Goal: Task Accomplishment & Management: Manage account settings

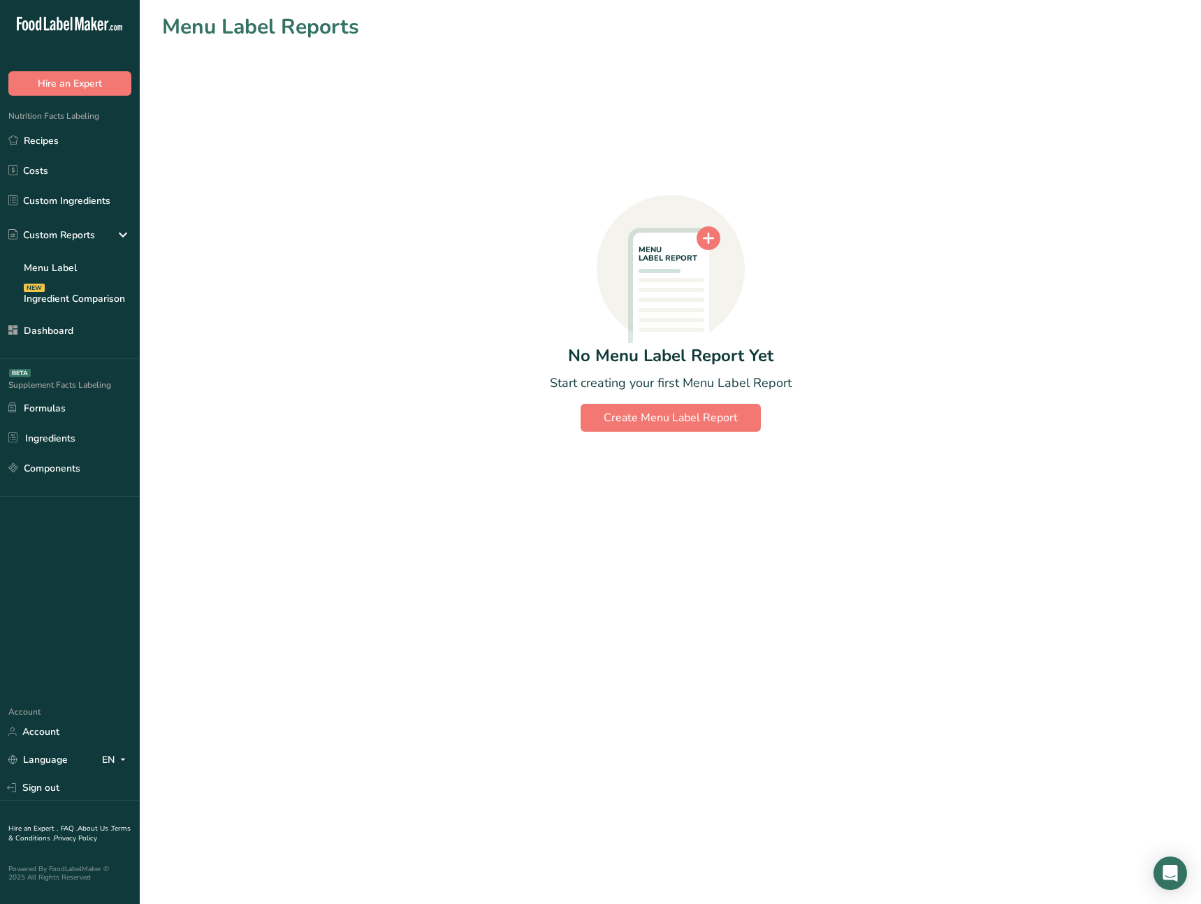
drag, startPoint x: 375, startPoint y: 173, endPoint x: 428, endPoint y: 4, distance: 177.3
click at [375, 172] on div "MENU LABEL REPORT No Menu Label Report Yet Start creating your first Menu Label…" at bounding box center [670, 237] width 1017 height 389
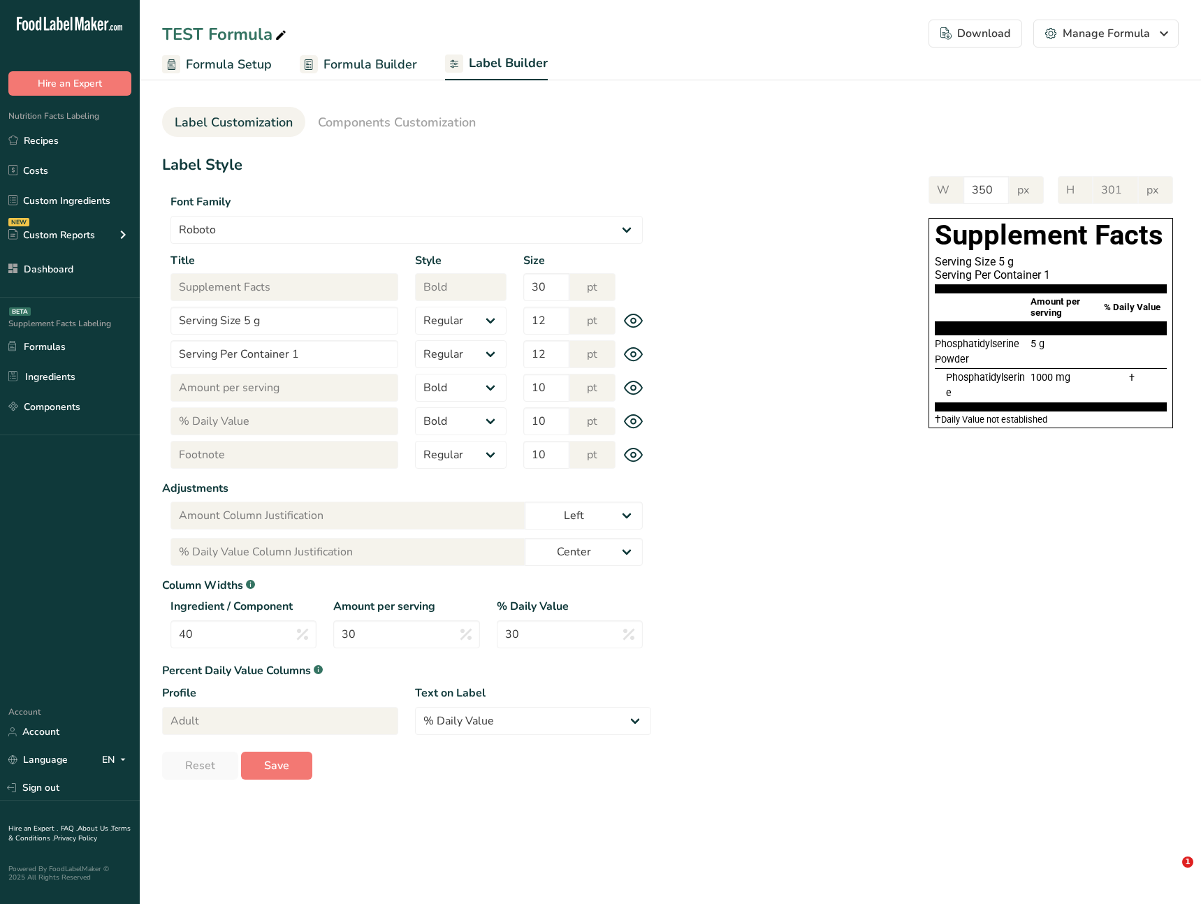
select select "Roboto"
select select "bold"
select select "center"
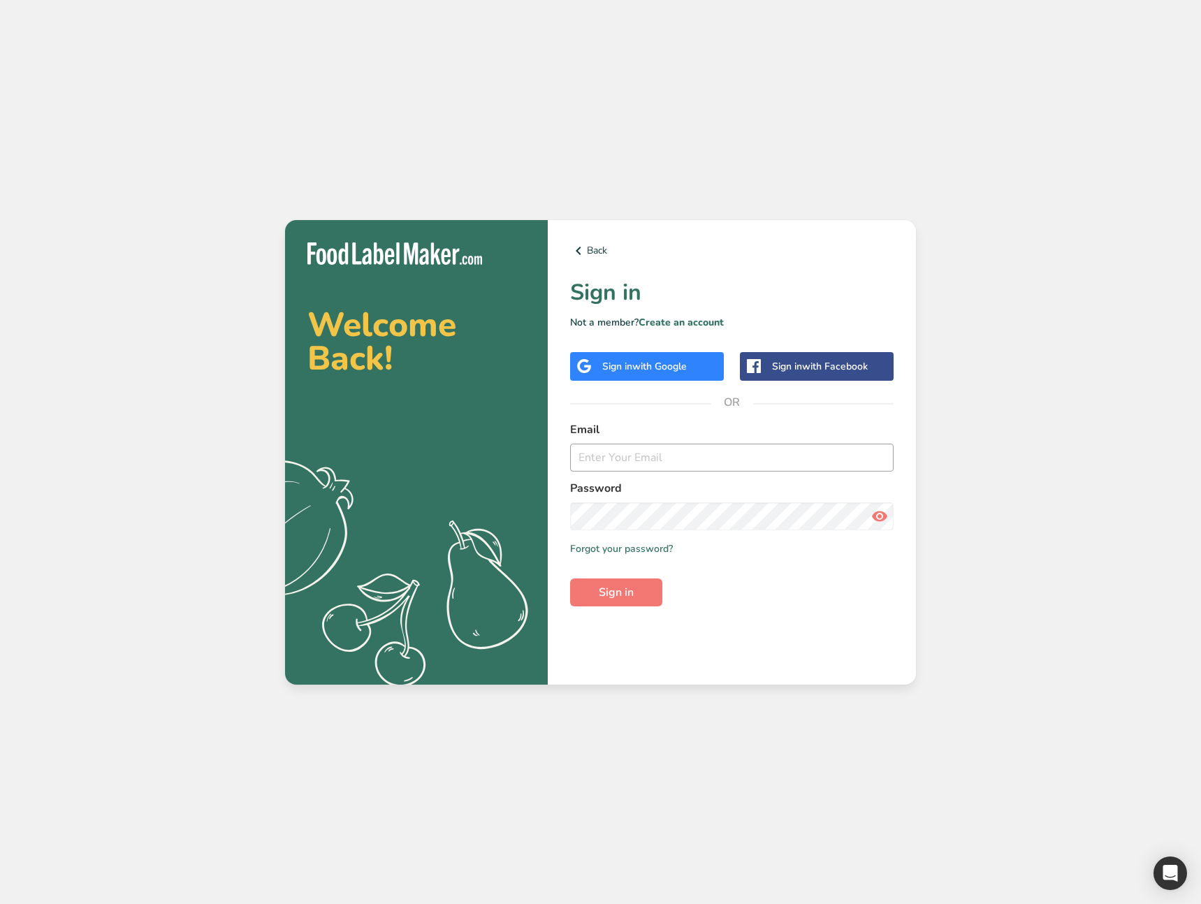
drag, startPoint x: 637, startPoint y: 437, endPoint x: 632, endPoint y: 448, distance: 12.2
click at [636, 437] on label "Email" at bounding box center [732, 429] width 324 height 17
drag, startPoint x: 631, startPoint y: 449, endPoint x: 641, endPoint y: 460, distance: 14.3
click at [631, 449] on input "email" at bounding box center [732, 458] width 324 height 28
type input "ahmad@foodlabelmaker.com"
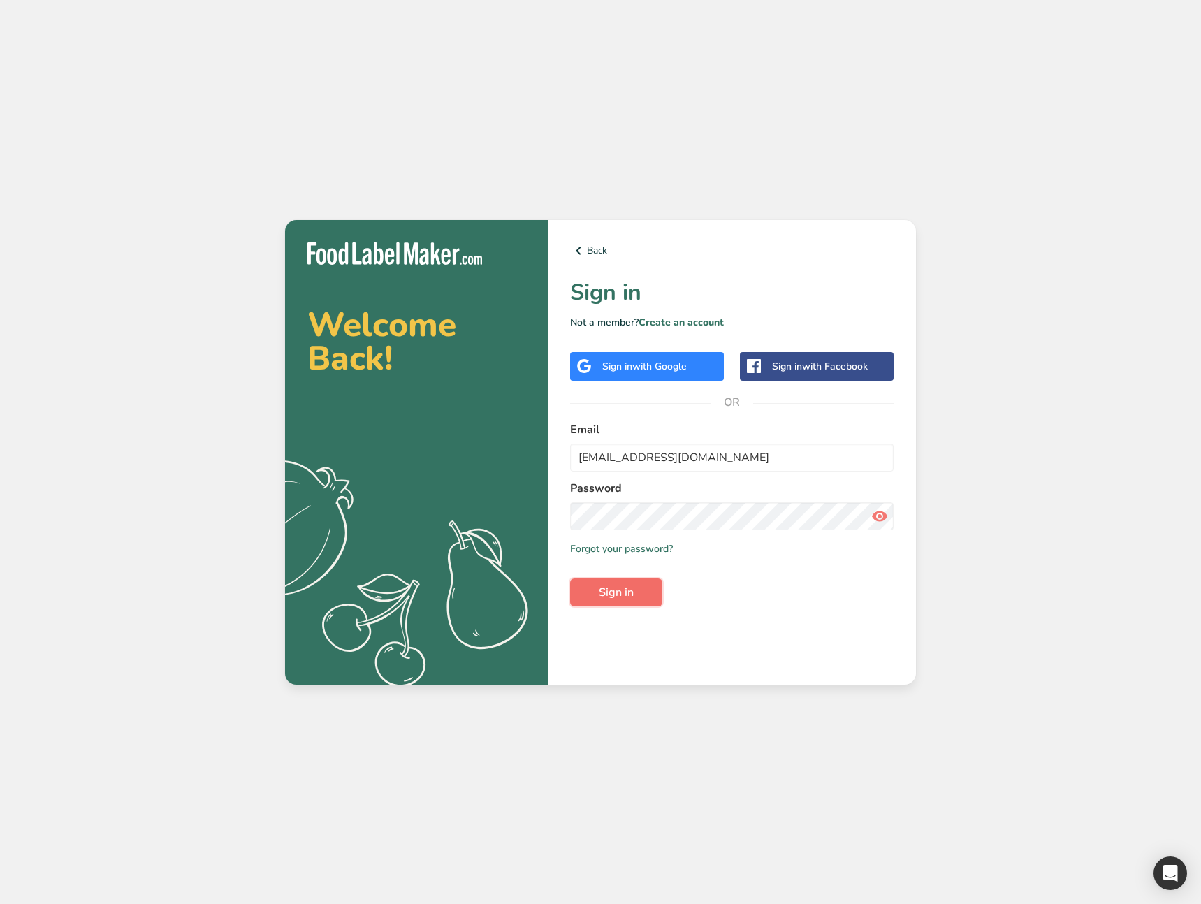
click at [633, 589] on span "Sign in" at bounding box center [616, 592] width 35 height 17
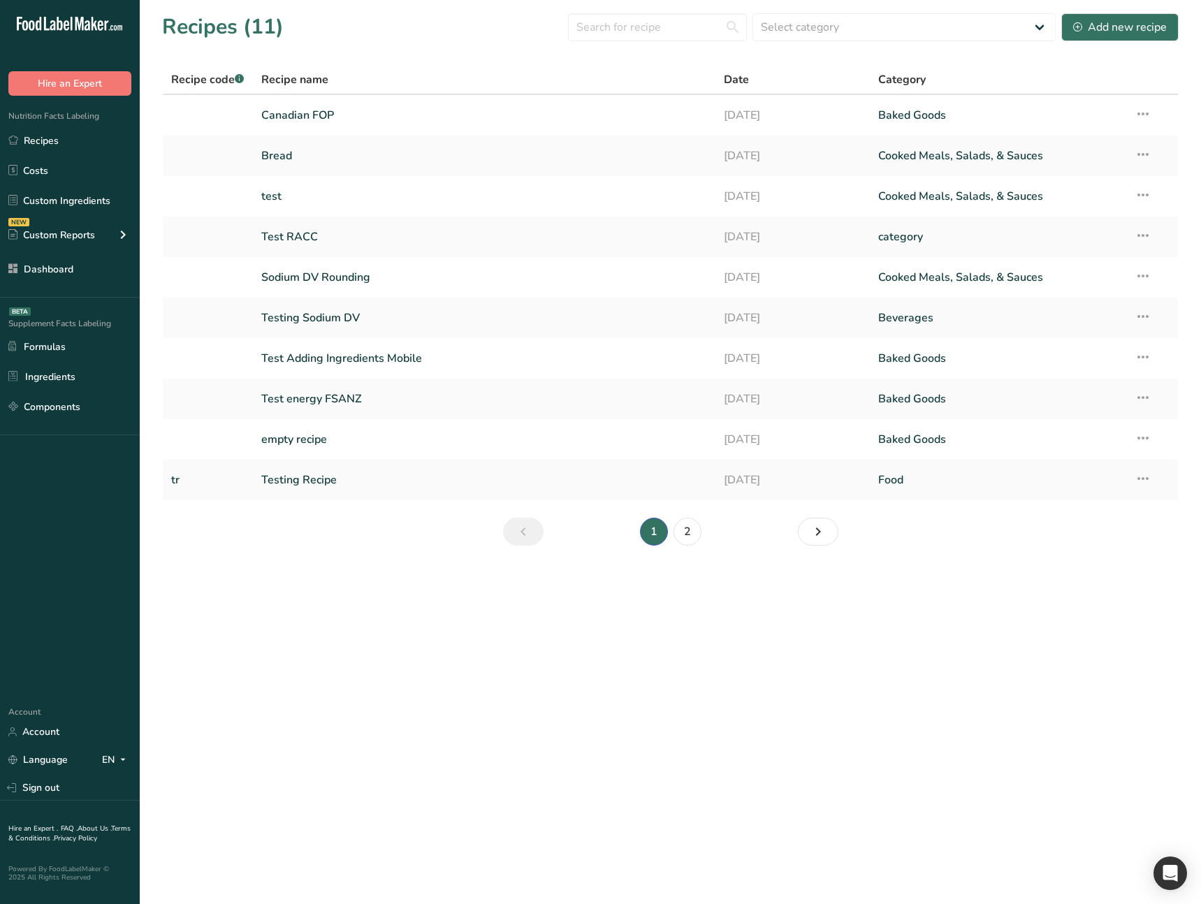
click at [304, 681] on main "Recipes (11) Select category All Baked Goods Beverages category Cooked Meals, S…" at bounding box center [600, 452] width 1201 height 904
click at [101, 141] on link "Recipes" at bounding box center [70, 140] width 140 height 27
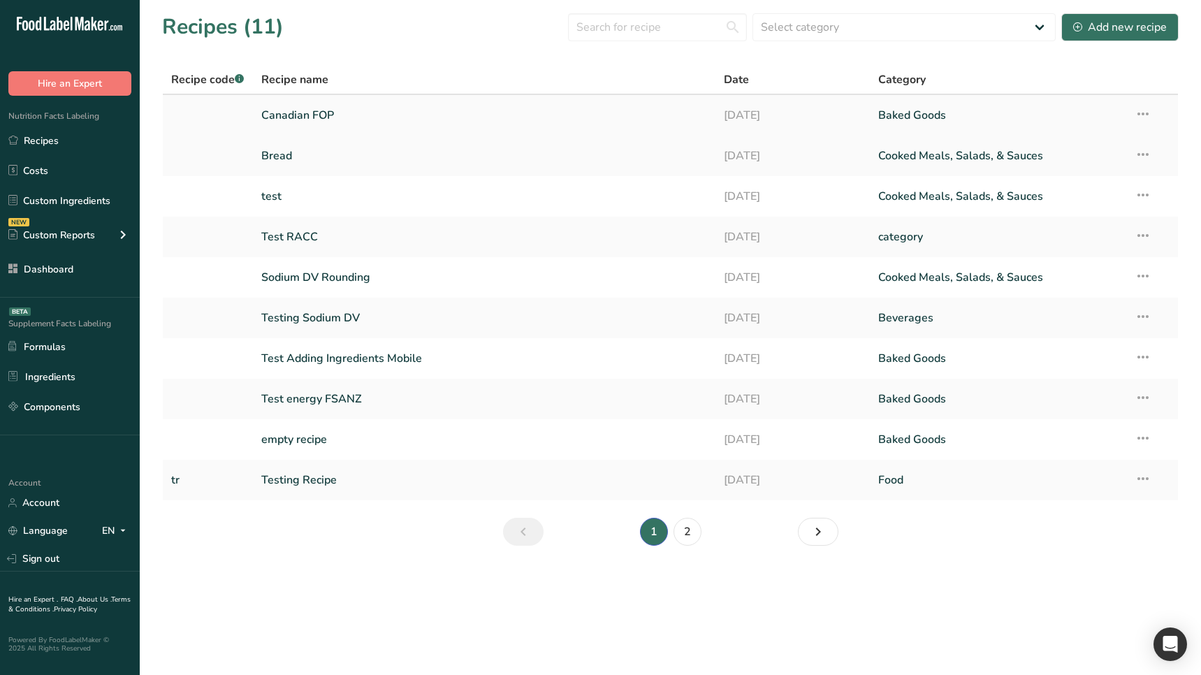
click at [419, 126] on link "Canadian FOP" at bounding box center [484, 115] width 446 height 29
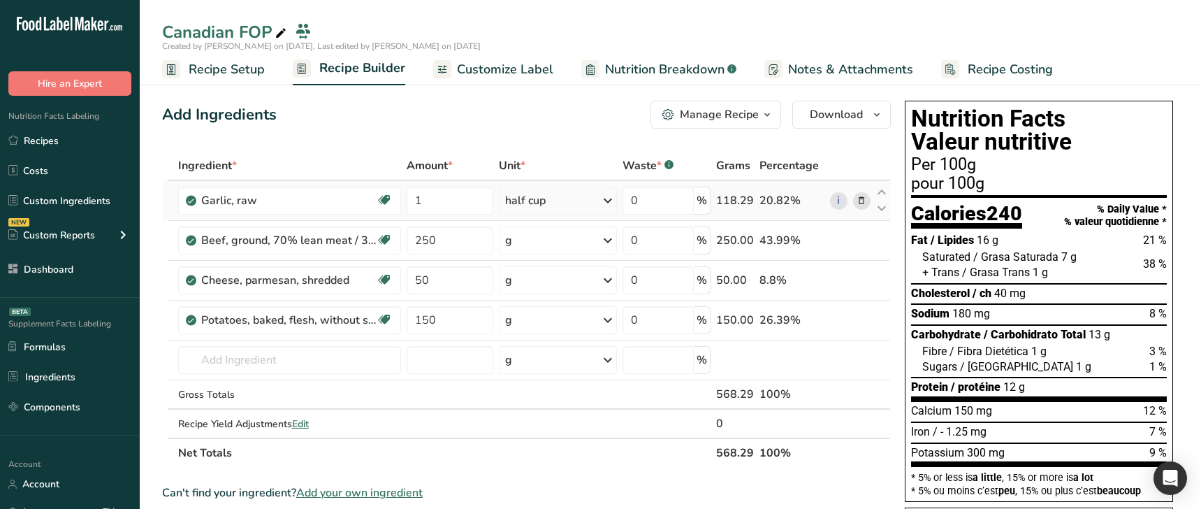
click at [593, 206] on div "half cup" at bounding box center [558, 201] width 118 height 28
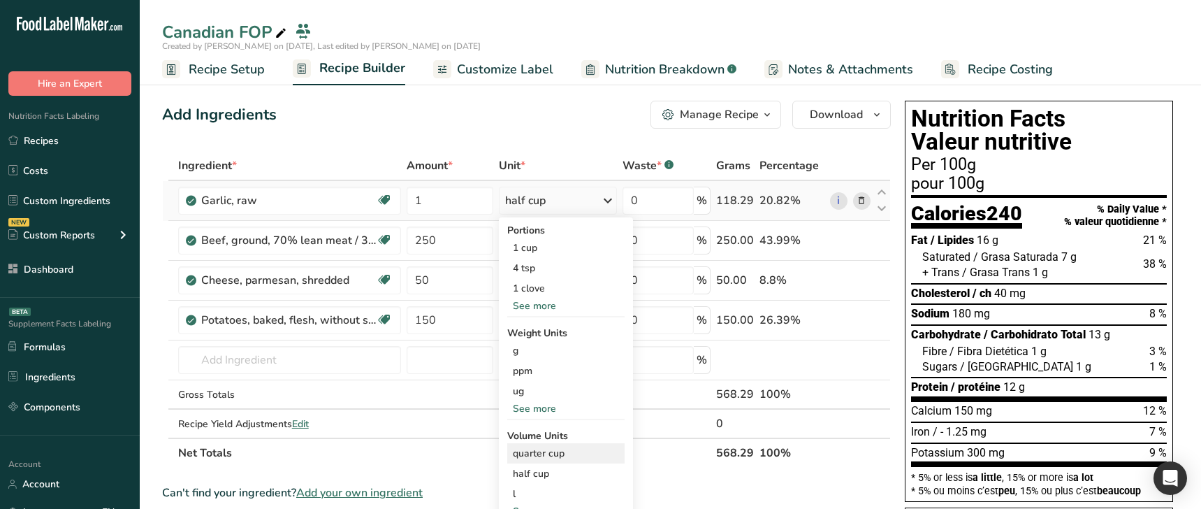
click at [561, 451] on div "quarter cup" at bounding box center [566, 453] width 106 height 15
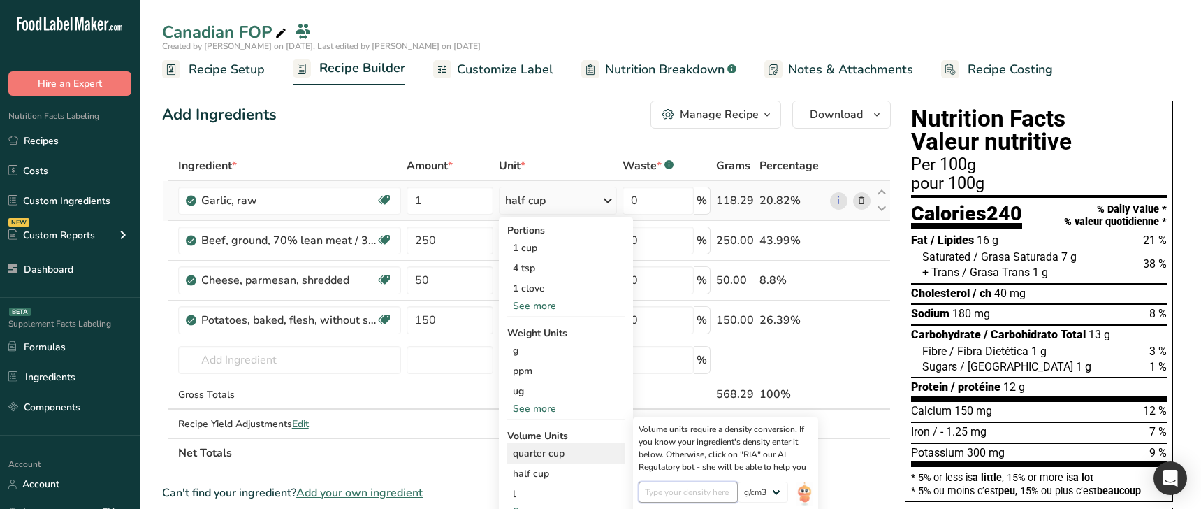
click at [686, 493] on input "number" at bounding box center [689, 492] width 100 height 21
type input "2"
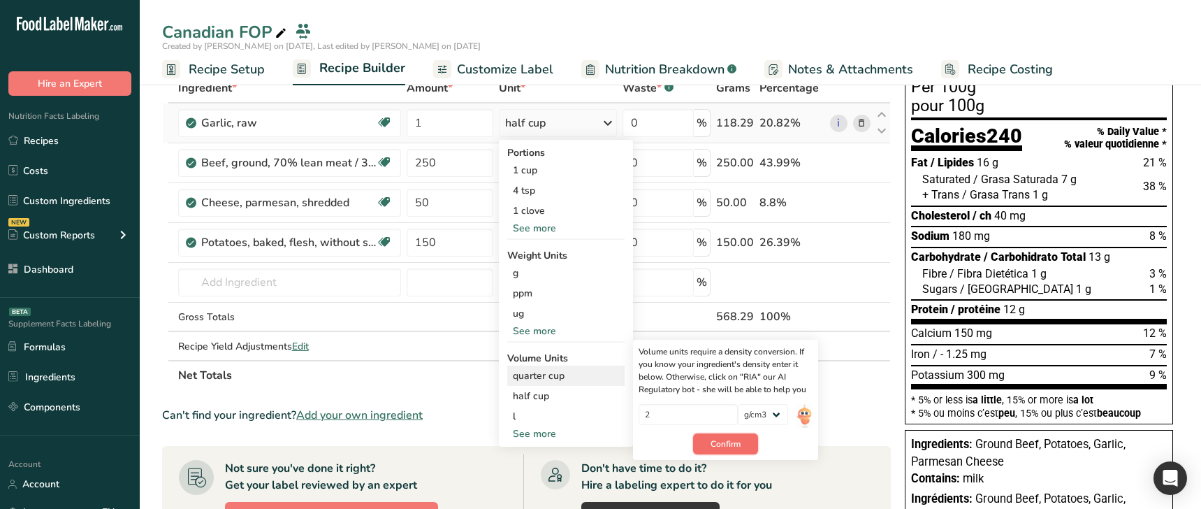
scroll to position [80, 0]
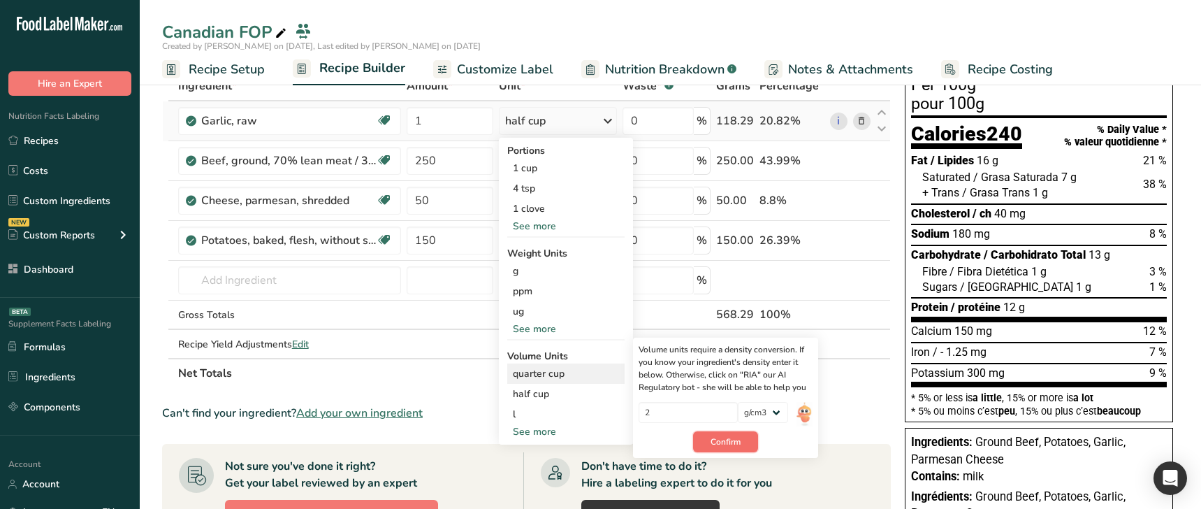
click at [737, 447] on span "Confirm" at bounding box center [726, 441] width 30 height 13
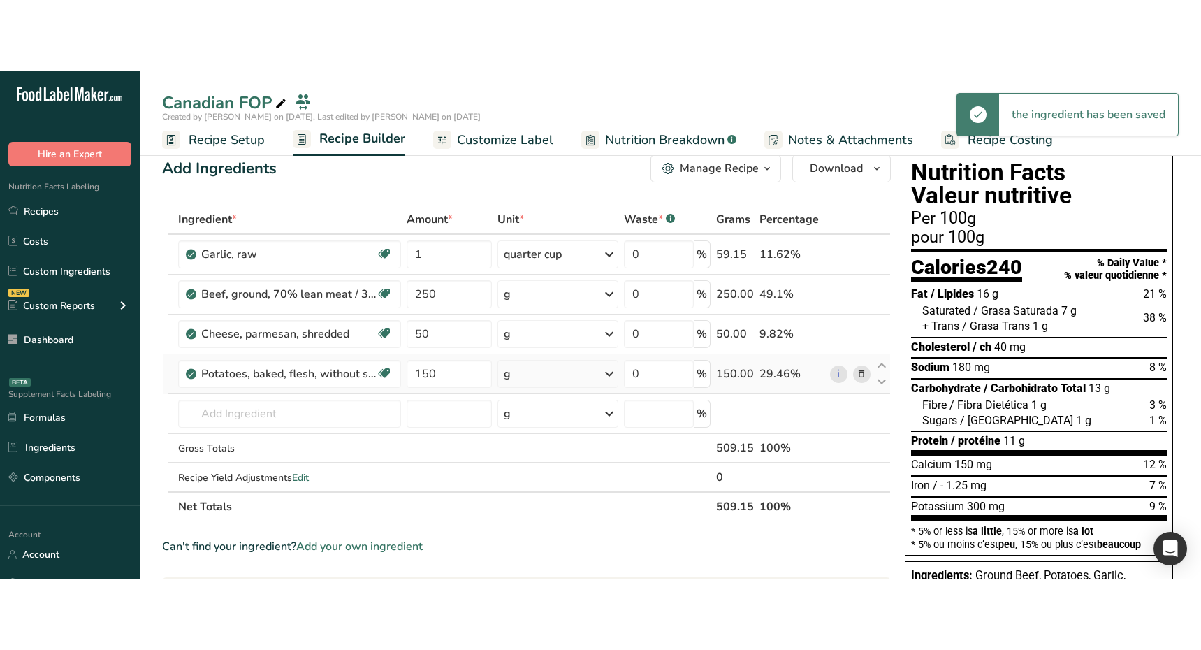
scroll to position [16, 0]
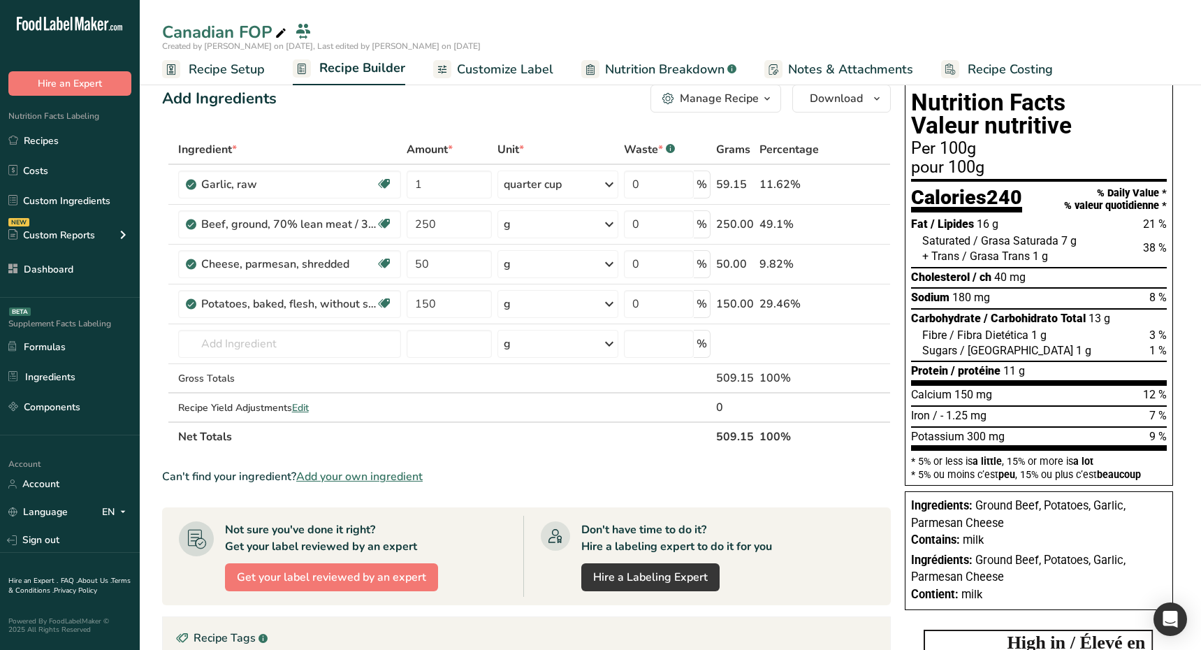
click at [477, 68] on span "Customize Label" at bounding box center [505, 69] width 96 height 19
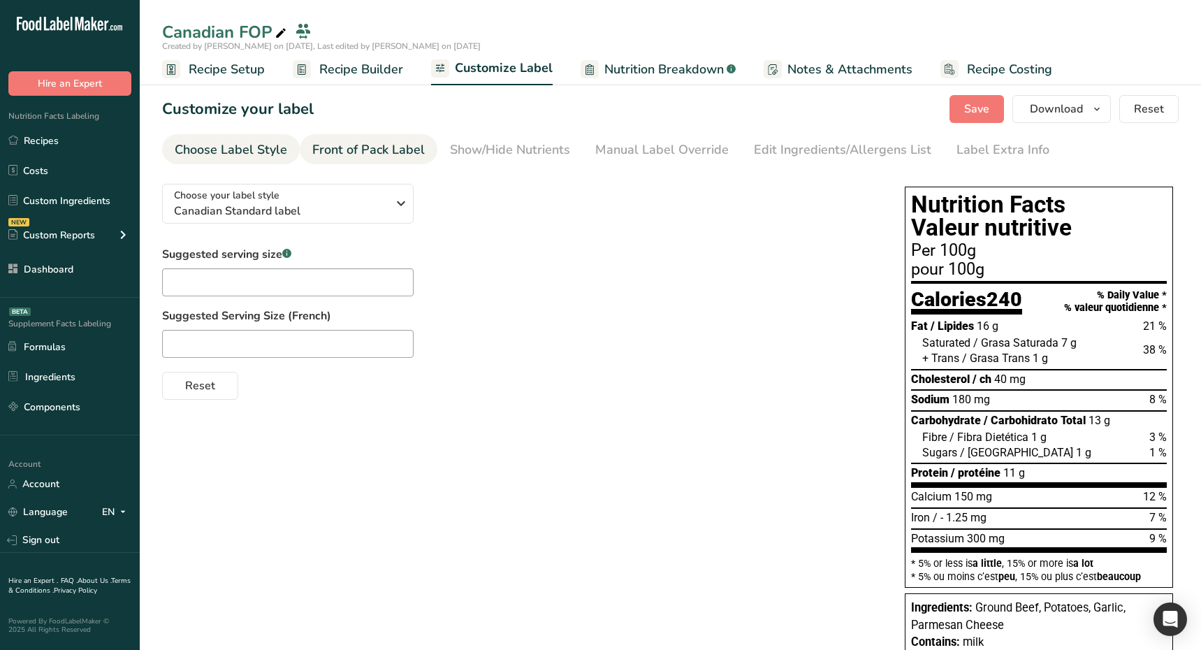
click at [370, 140] on link "Front of Pack Label" at bounding box center [368, 149] width 113 height 31
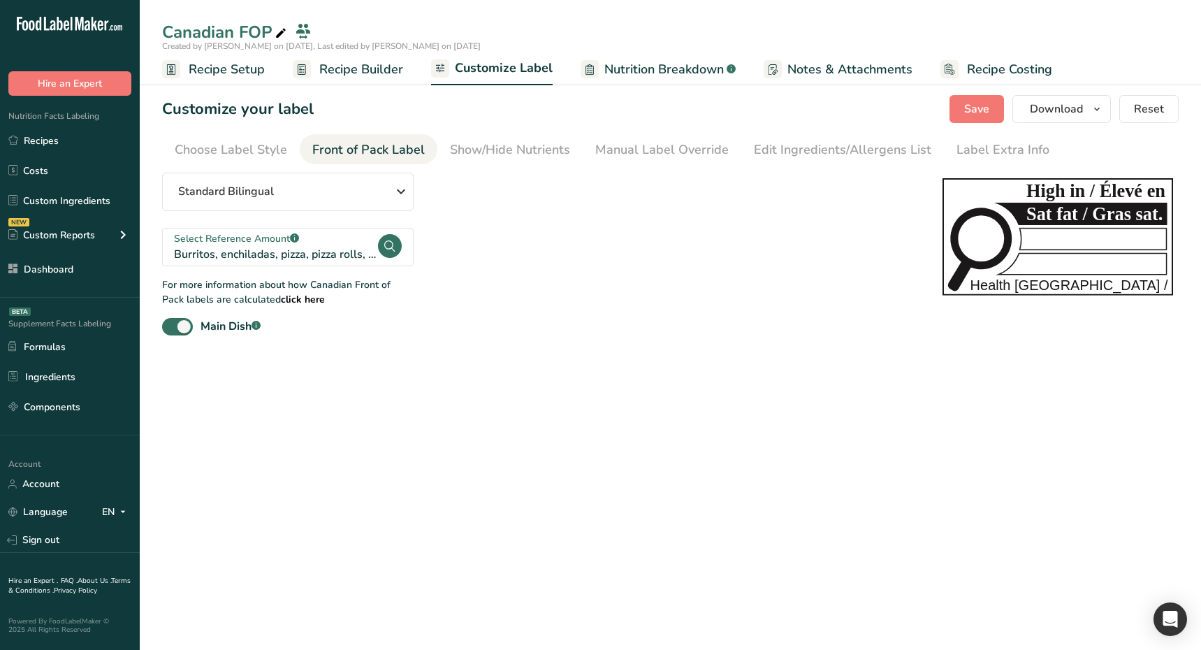
drag, startPoint x: 475, startPoint y: 373, endPoint x: 455, endPoint y: 386, distance: 24.2
click at [475, 373] on main "Canadian FOP Created by Ahmad Ibrahim on 2025-08-18, Last edited by Ahmad Ibrah…" at bounding box center [600, 325] width 1201 height 650
click at [388, 507] on main "Canadian FOP Created by Ahmad Ibrahim on 2025-08-18, Last edited by Ahmad Ibrah…" at bounding box center [600, 325] width 1201 height 650
drag, startPoint x: 396, startPoint y: 495, endPoint x: 481, endPoint y: 535, distance: 94.4
click at [424, 505] on main "Canadian FOP Created by Ahmad Ibrahim on 2025-08-18, Last edited by Ahmad Ibrah…" at bounding box center [600, 325] width 1201 height 650
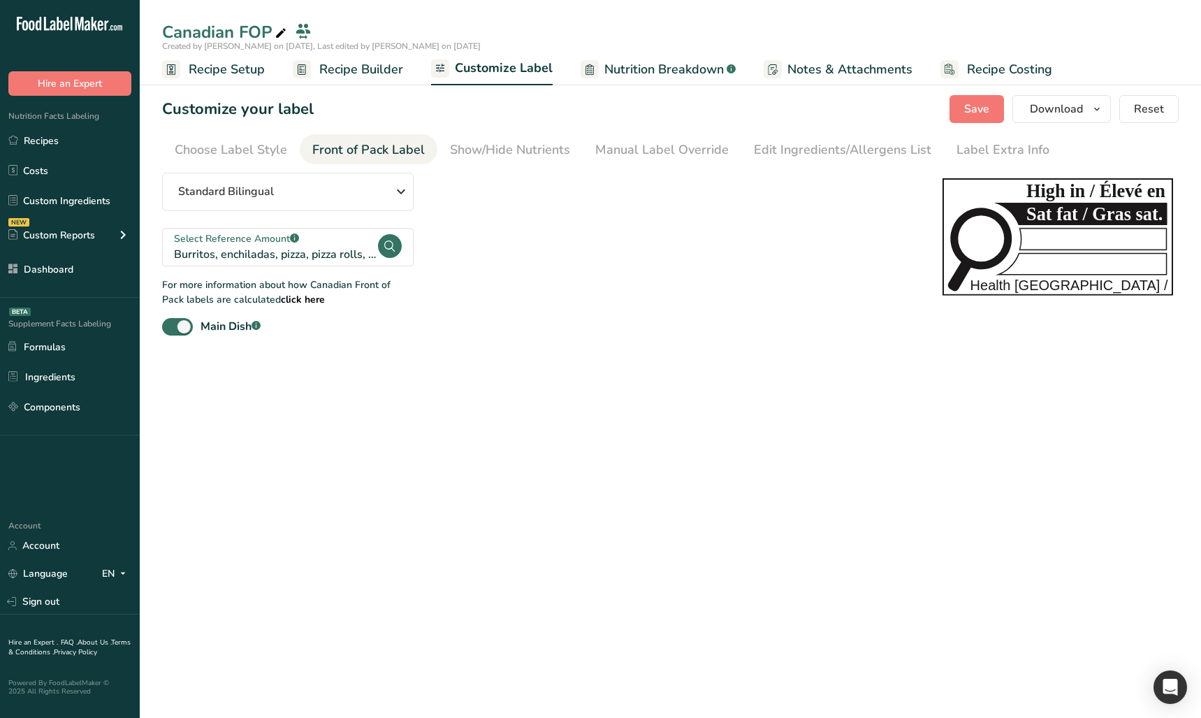
click at [412, 642] on main "Canadian FOP Created by Ahmad Ibrahim on 2025-08-18, Last edited by Ahmad Ibrah…" at bounding box center [600, 359] width 1201 height 718
click at [83, 274] on link "Dashboard" at bounding box center [70, 269] width 140 height 27
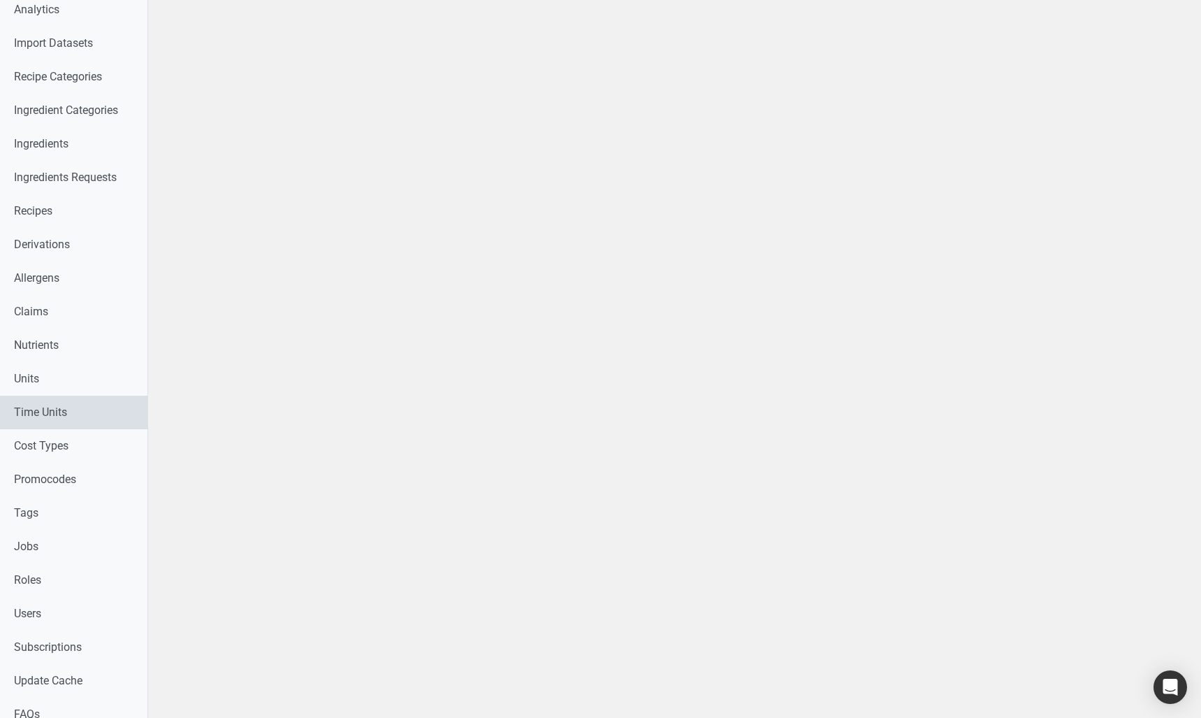
scroll to position [296, 0]
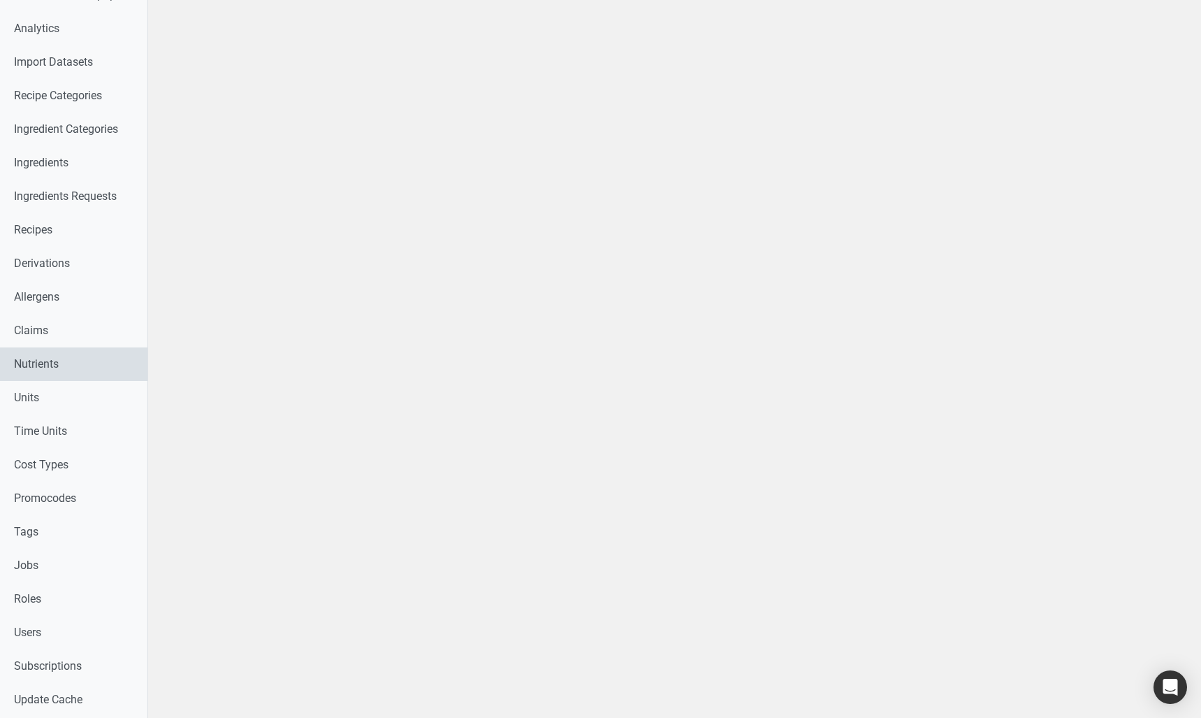
click at [53, 371] on link "Nutrients" at bounding box center [73, 364] width 147 height 34
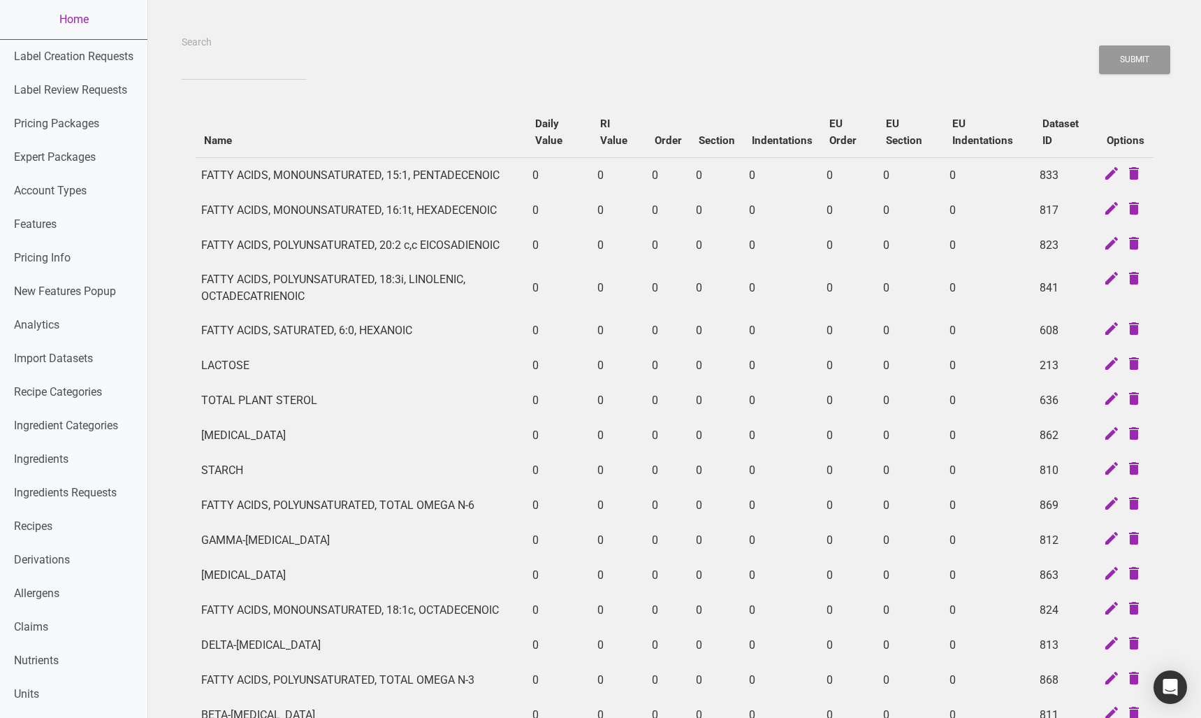
drag, startPoint x: 269, startPoint y: 53, endPoint x: 256, endPoint y: 57, distance: 13.7
click at [266, 54] on div "Search" at bounding box center [243, 57] width 131 height 47
click at [250, 62] on input "Search" at bounding box center [244, 67] width 124 height 25
type input "total"
click at [1099, 45] on button "Submit" at bounding box center [1134, 59] width 71 height 29
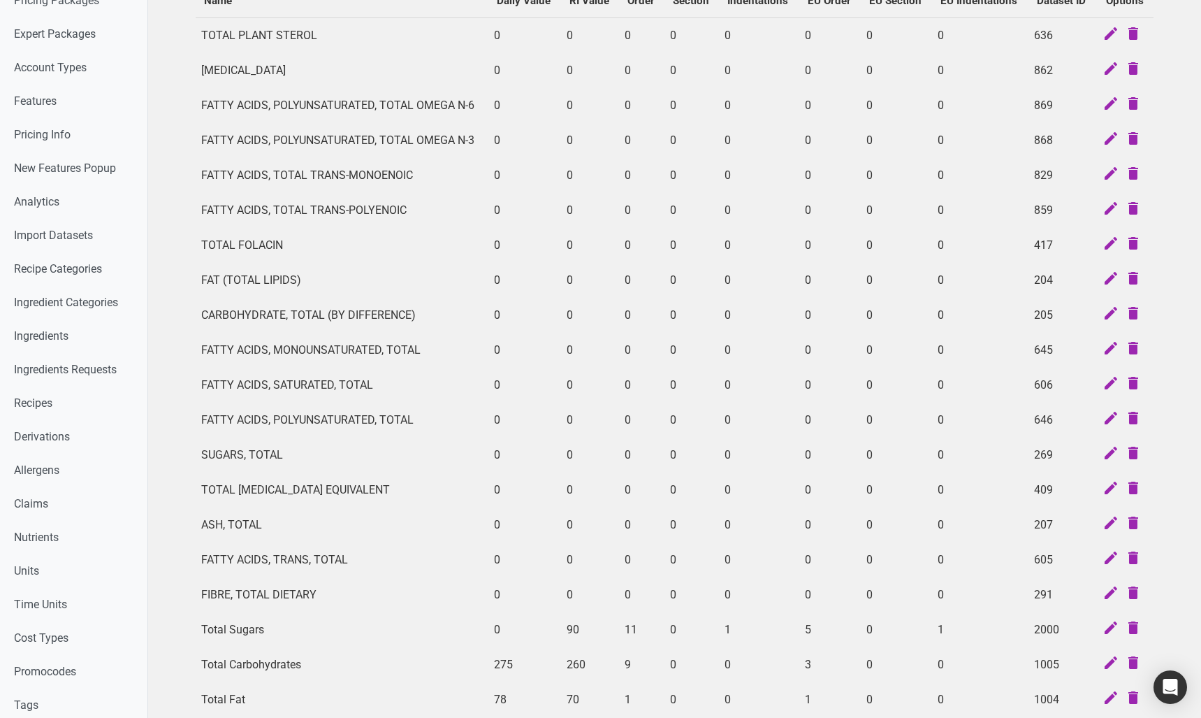
scroll to position [154, 0]
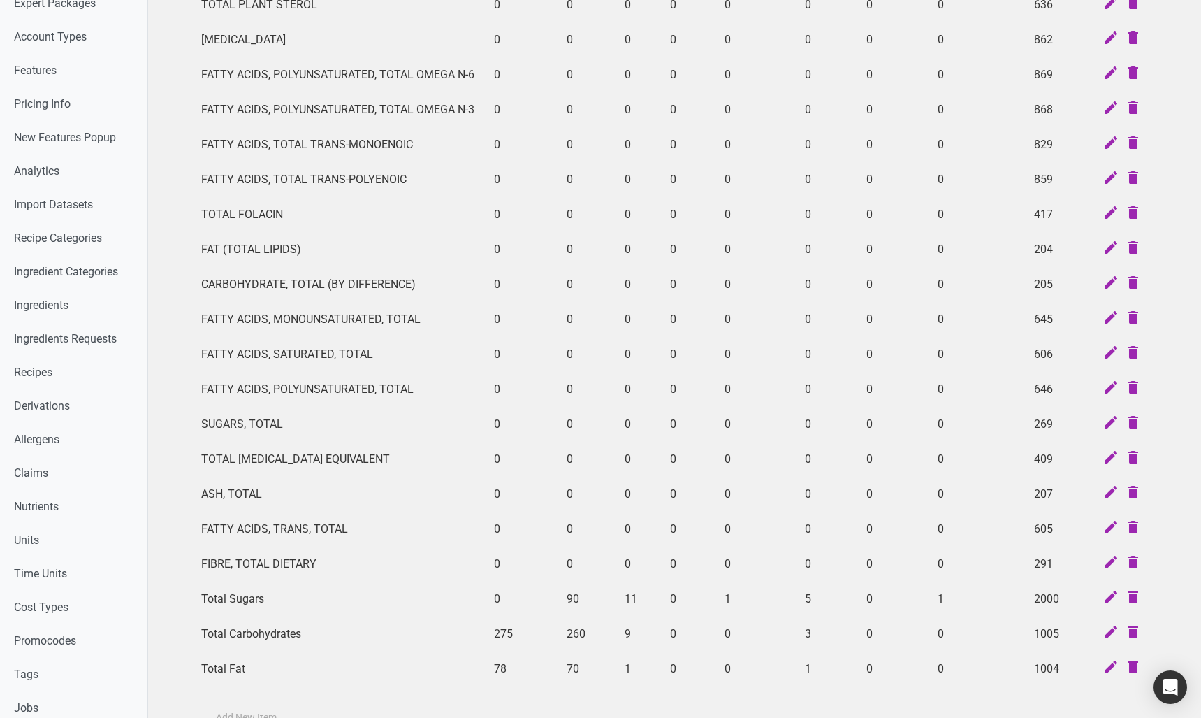
drag, startPoint x: 403, startPoint y: 640, endPoint x: 872, endPoint y: 646, distance: 469.7
click at [759, 645] on tr "Total Carbohydrates 275 260 9 0 0 3 0 0 1005" at bounding box center [675, 633] width 958 height 35
click at [1108, 635] on icon at bounding box center [1111, 633] width 17 height 20
select select
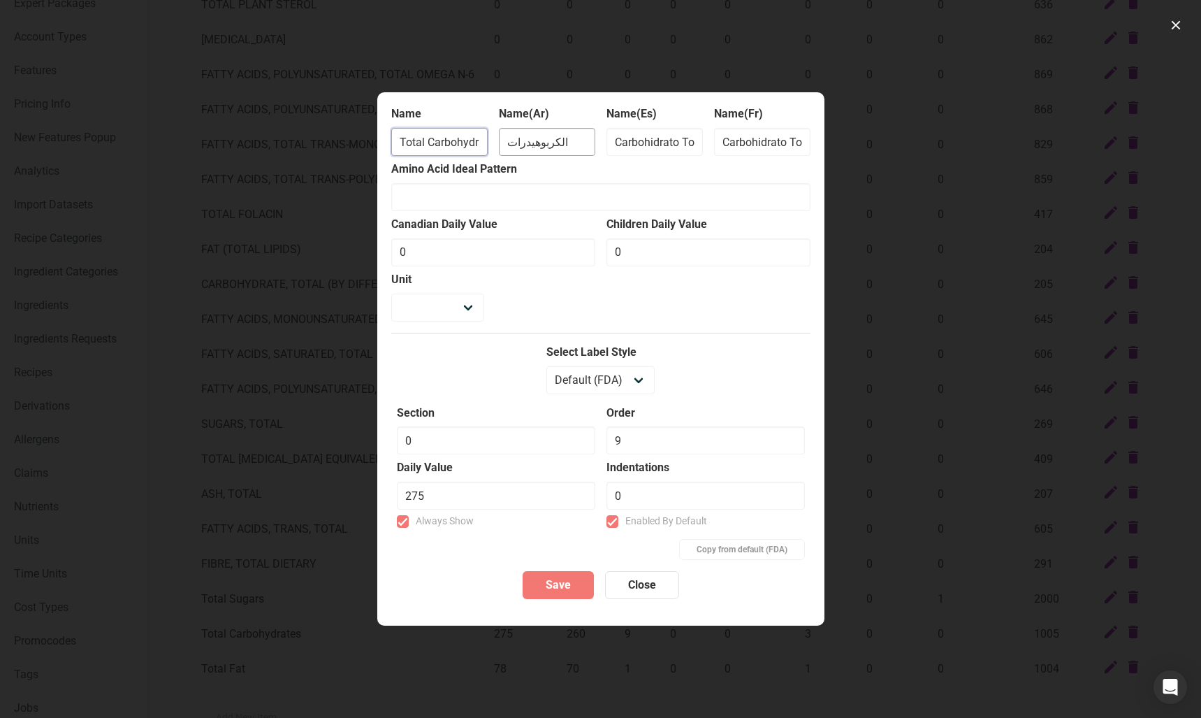
scroll to position [0, 20]
drag, startPoint x: 477, startPoint y: 147, endPoint x: 500, endPoint y: 143, distance: 23.3
click at [500, 143] on div "Name Total Carbohydrates Name(Ar) الكربوهيدرات Name(Es) Carbohidrato Total Name…" at bounding box center [600, 133] width 419 height 55
type input "Total Carbohydrate"
select select
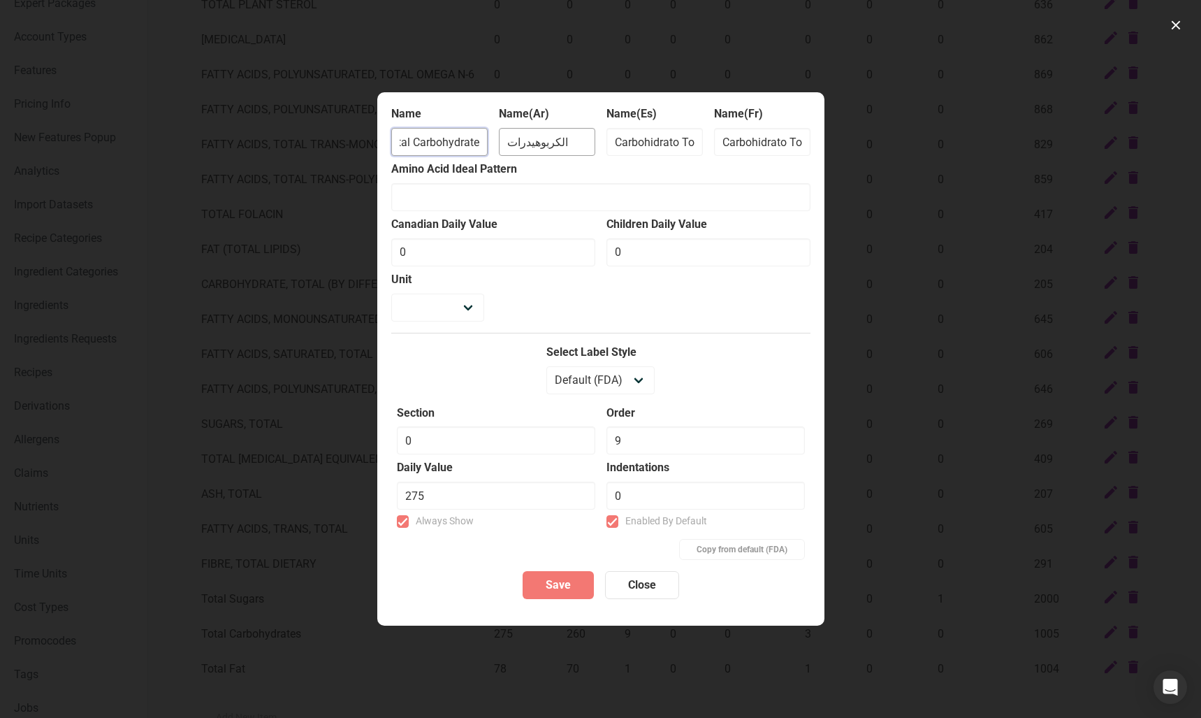
scroll to position [0, 15]
type input "Total Carbohydrate"
click at [555, 587] on span "Save" at bounding box center [558, 585] width 25 height 17
select select
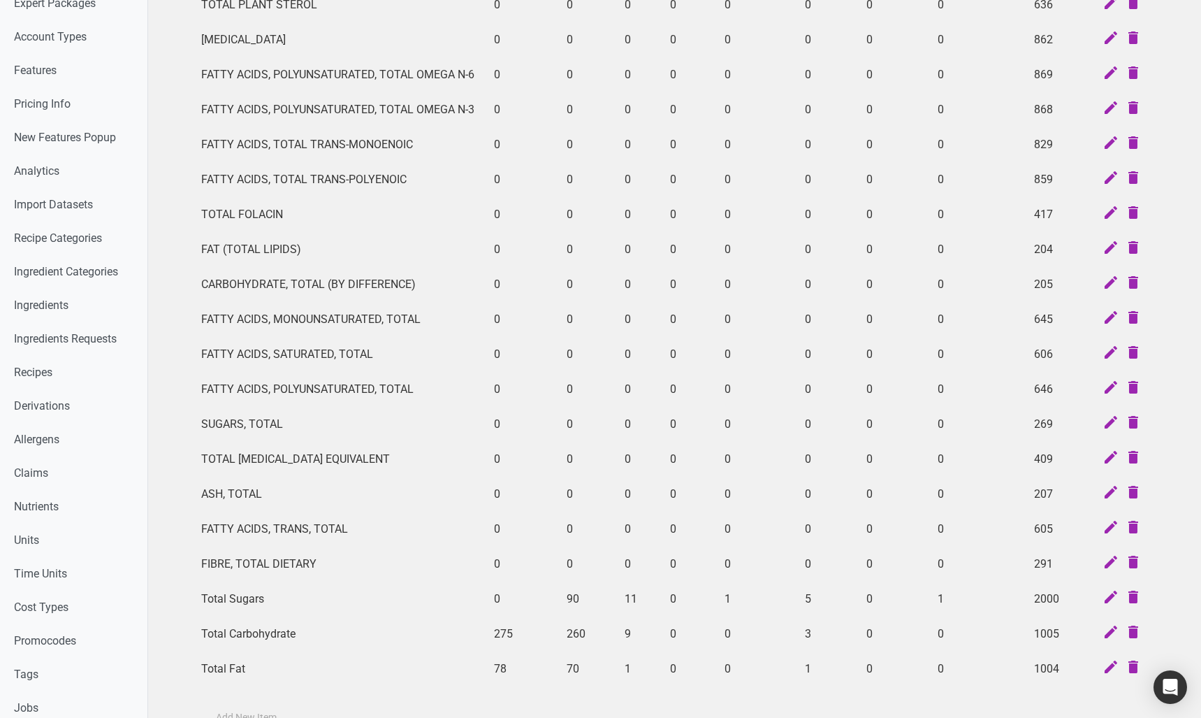
scroll to position [268, 0]
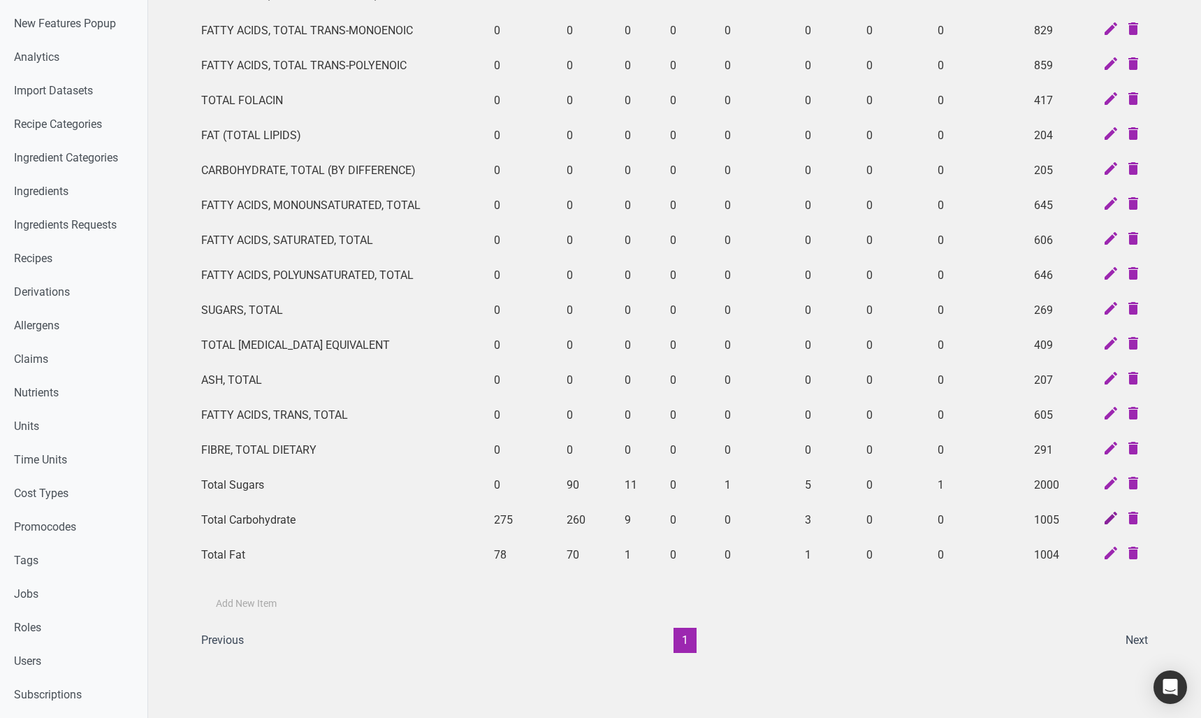
click at [1113, 515] on icon at bounding box center [1111, 520] width 17 height 20
select select
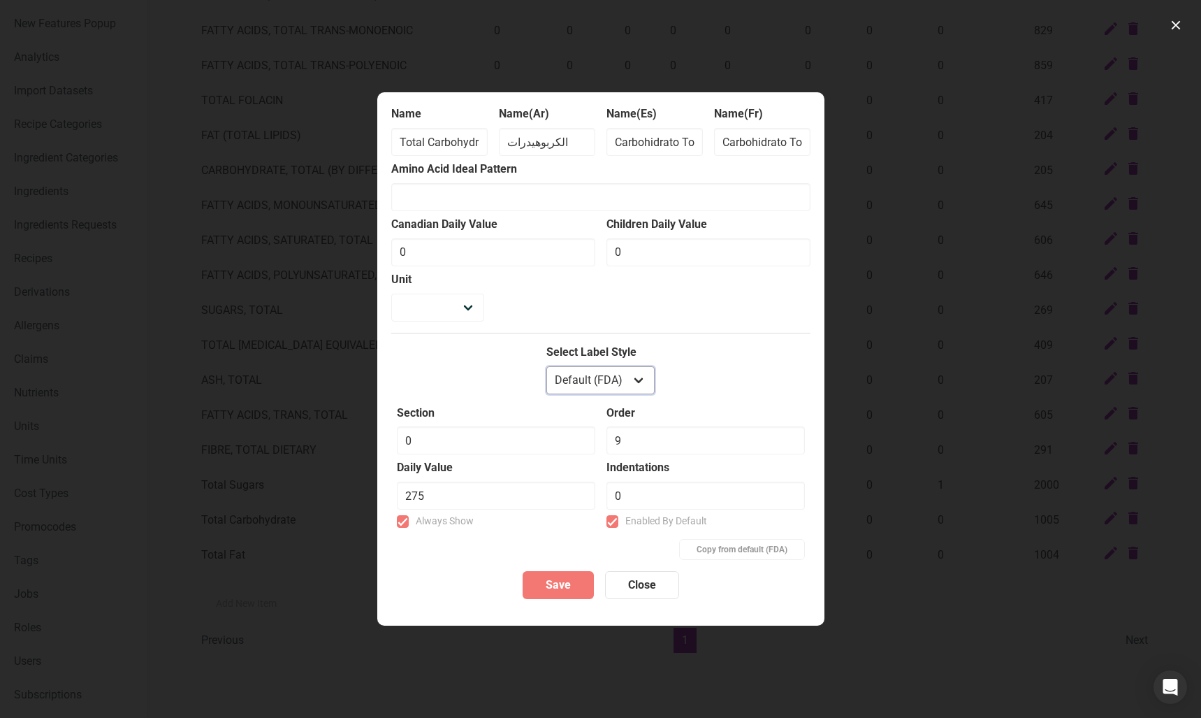
click at [601, 380] on select "Default (FDA) European Mexican fda_aggregate buffet canadian" at bounding box center [601, 380] width 108 height 28
select select "mexican"
click at [547, 366] on select "Default (FDA) European Mexican fda_aggregate buffet canadian" at bounding box center [601, 380] width 108 height 28
select select
type input "50"
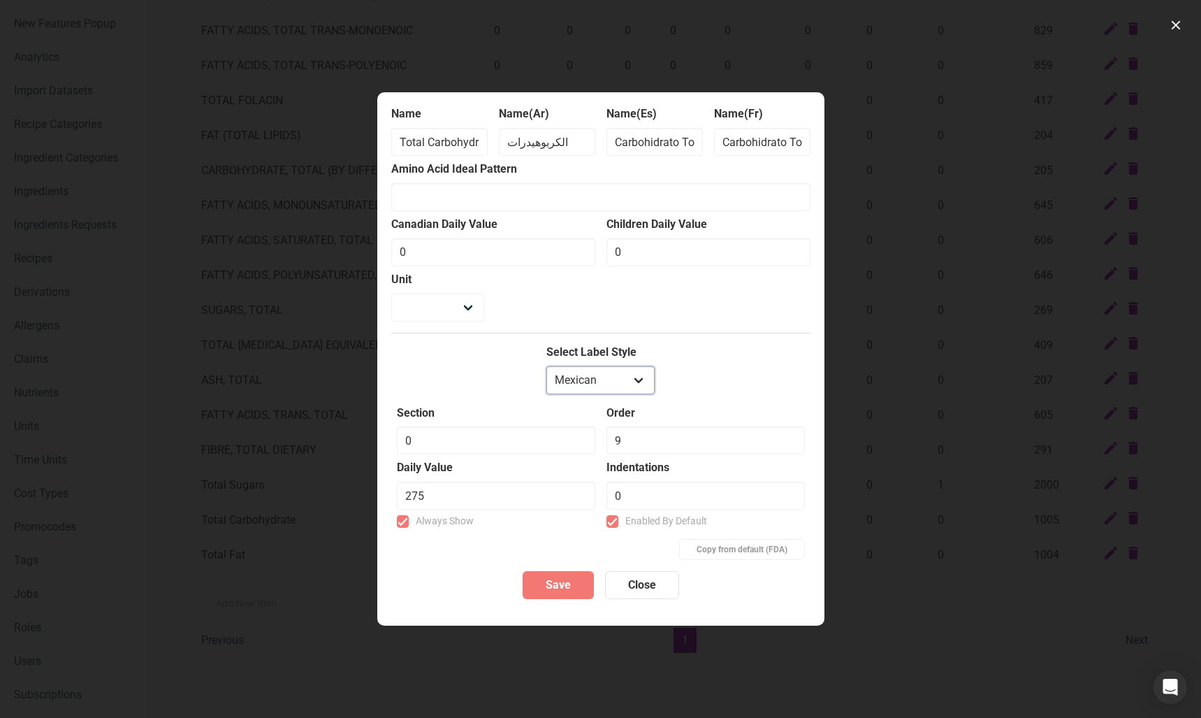
type input "0"
click at [593, 386] on select "Default (FDA) European Mexican fda_aggregate buffet canadian" at bounding box center [601, 380] width 108 height 28
select select "default"
click at [547, 366] on select "Default (FDA) European Mexican fda_aggregate buffet canadian" at bounding box center [601, 380] width 108 height 28
select select
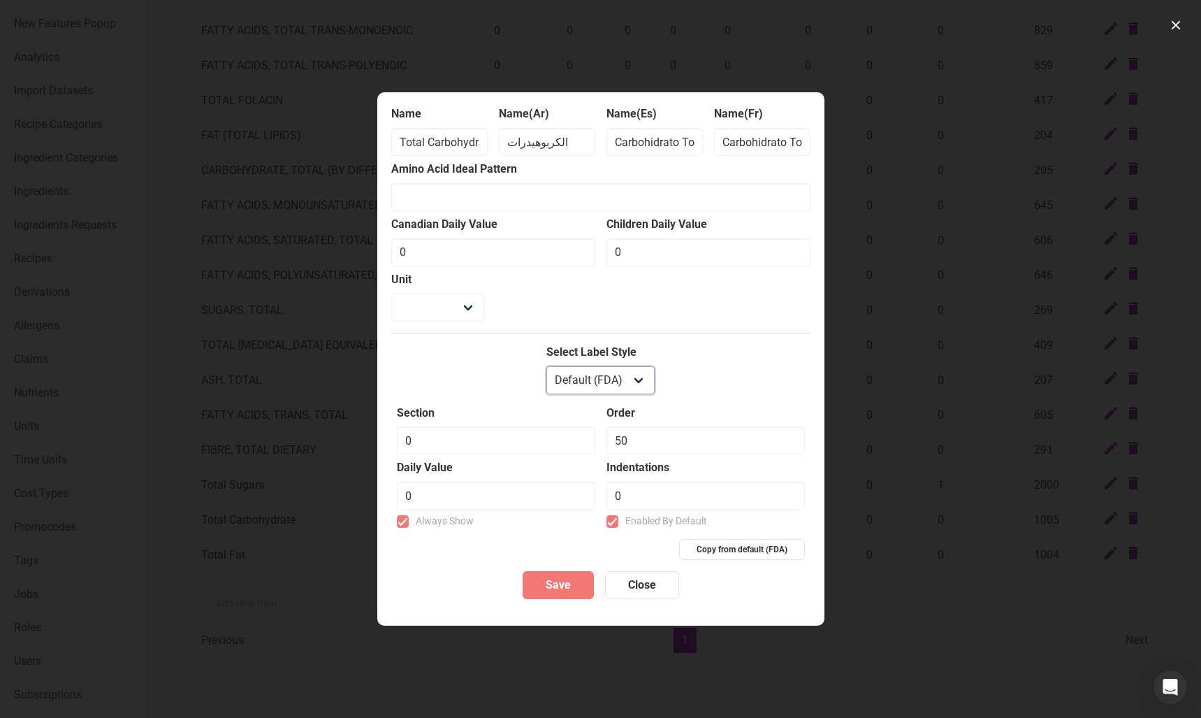
type input "9"
type input "275"
drag, startPoint x: 470, startPoint y: 146, endPoint x: 488, endPoint y: 145, distance: 18.2
click at [519, 145] on div "Name Total Carbohydrate Name(Ar) الكربوهيدرات Name(Es) Carbohidrato Total Name(…" at bounding box center [600, 133] width 419 height 55
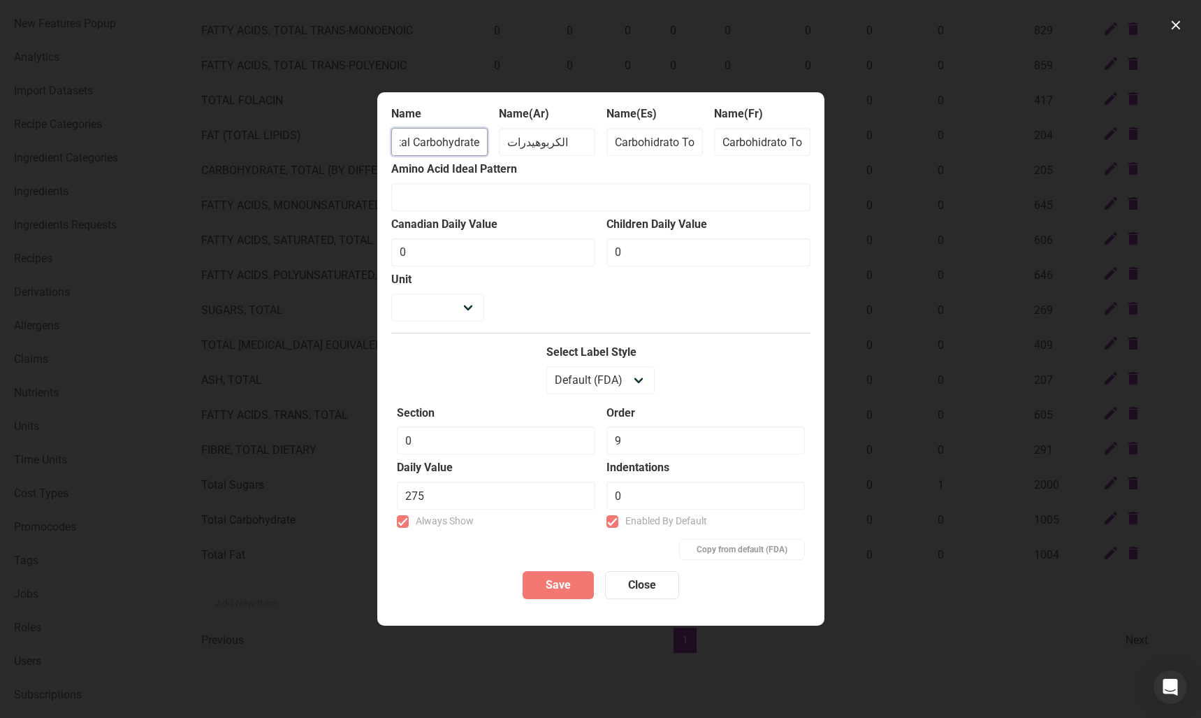
drag, startPoint x: 481, startPoint y: 143, endPoint x: 486, endPoint y: 164, distance: 21.0
click at [481, 143] on input "Total Carbohydrate" at bounding box center [439, 142] width 96 height 28
type input "Total Carbohydrates"
select select
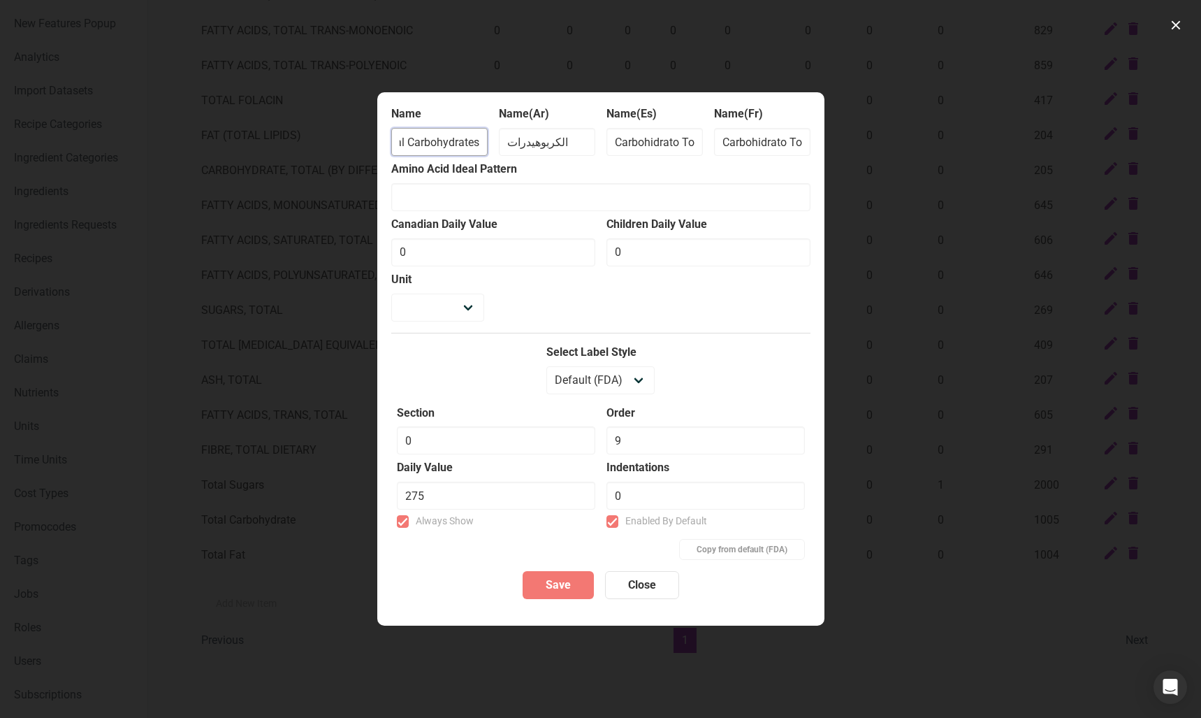
click at [477, 138] on input "Total Carbohydrates" at bounding box center [439, 142] width 96 height 28
type input "Total Carbohydrates"
click at [577, 586] on button "Save" at bounding box center [558, 585] width 71 height 28
select select
